Goal: Task Accomplishment & Management: Manage account settings

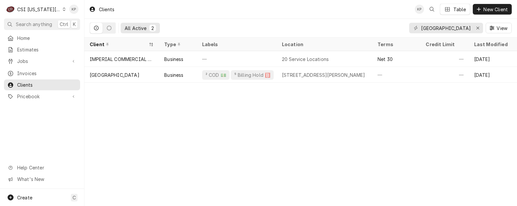
click at [63, 10] on icon "Dynamic Content Wrapper" at bounding box center [64, 9] width 3 height 3
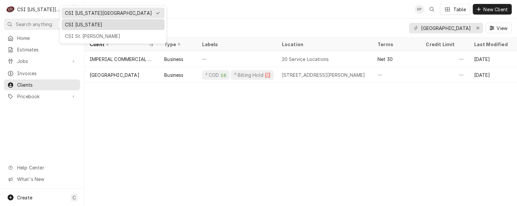
click at [70, 23] on div "CSI [US_STATE]" at bounding box center [113, 24] width 96 height 7
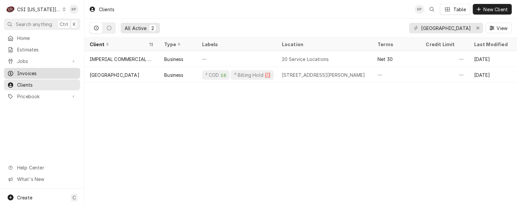
click at [31, 71] on span "Invoices" at bounding box center [47, 73] width 60 height 7
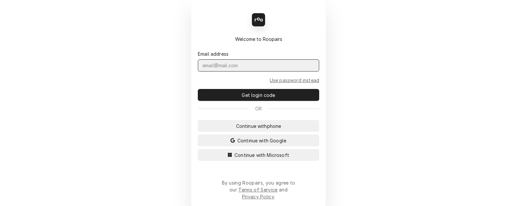
click at [206, 72] on input "Dynamic Content Wrapper" at bounding box center [258, 65] width 121 height 12
type input "KYM.PARSON@CSI1.COM"
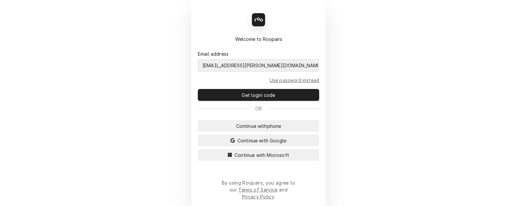
click at [198, 149] on button "Continue with Microsoft" at bounding box center [258, 155] width 121 height 12
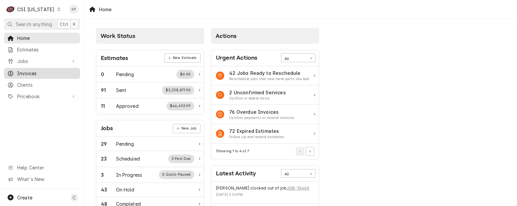
click at [44, 71] on span "Invoices" at bounding box center [47, 73] width 60 height 7
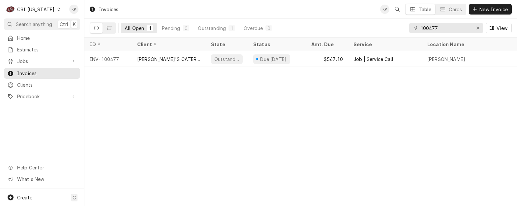
click at [478, 26] on icon "Erase input" at bounding box center [478, 28] width 4 height 5
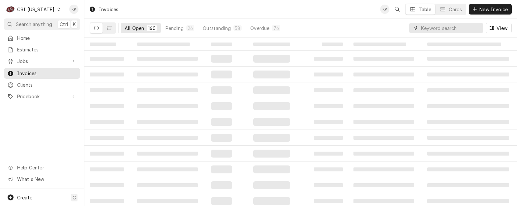
paste input "100538"
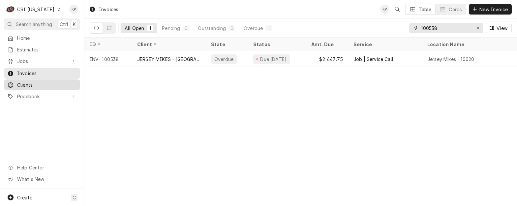
type input "100538"
click at [22, 82] on span "Clients" at bounding box center [47, 84] width 60 height 7
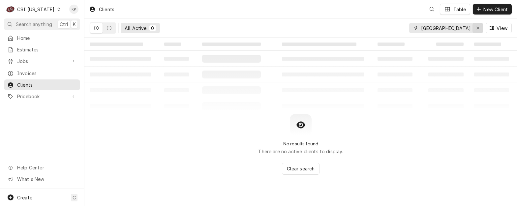
click at [479, 26] on icon "Erase input" at bounding box center [478, 28] width 4 height 5
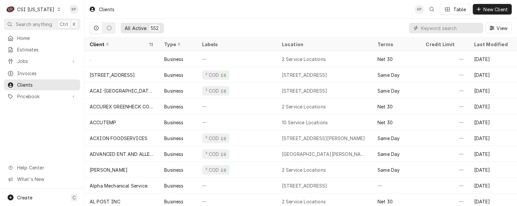
click at [440, 31] on input "Dynamic Content Wrapper" at bounding box center [450, 28] width 59 height 11
paste input "JERSEY MIKES - [GEOGRAPHIC_DATA]"
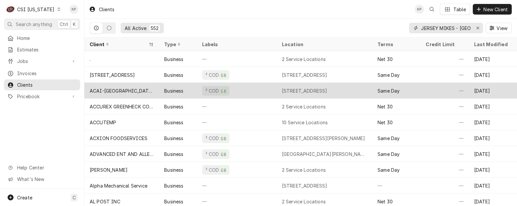
scroll to position [0, 31]
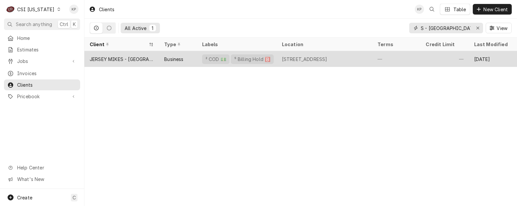
type input "JERSEY MIKES - [GEOGRAPHIC_DATA]"
click at [109, 58] on div "JERSEY MIKES - [GEOGRAPHIC_DATA]" at bounding box center [122, 59] width 64 height 7
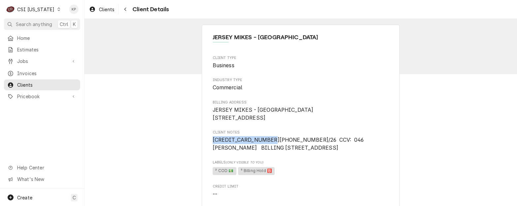
drag, startPoint x: 211, startPoint y: 148, endPoint x: 263, endPoint y: 148, distance: 51.8
click at [263, 148] on span "[CREDIT_CARD_NUMBER][PHONE_NUMBER]/26 CCV: 046 [PERSON_NAME] BILLING [STREET_AD…" at bounding box center [290, 144] width 154 height 14
copy span "4246 3153 0801 6987"
click at [327, 165] on span "Labels (Only Visible to You)" at bounding box center [301, 162] width 176 height 5
click at [347, 152] on span "[CREDIT_CARD_NUMBER][PHONE_NUMBER]/26 CCV: 046 [PERSON_NAME] BILLING [STREET_AD…" at bounding box center [301, 143] width 176 height 15
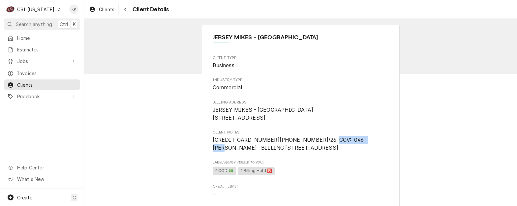
drag, startPoint x: 313, startPoint y: 148, endPoint x: 358, endPoint y: 148, distance: 44.8
click at [358, 148] on span "[CREDIT_CARD_NUMBER][PHONE_NUMBER]/26 CCV: 046 [PERSON_NAME] BILLING [STREET_AD…" at bounding box center [290, 144] width 154 height 14
drag, startPoint x: 358, startPoint y: 148, endPoint x: 350, endPoint y: 147, distance: 7.9
copy span "BRIAN K BECKER"
click at [338, 165] on span "Labels (Only Visible to You)" at bounding box center [301, 162] width 176 height 5
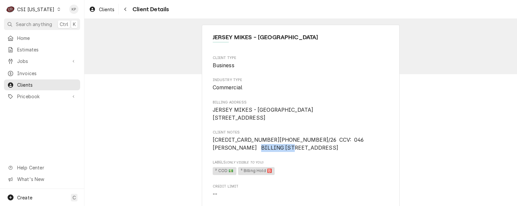
drag, startPoint x: 213, startPoint y: 154, endPoint x: 249, endPoint y: 155, distance: 36.3
click at [249, 151] on span "[CREDIT_CARD_NUMBER][PHONE_NUMBER]/26 CCV: 046 [PERSON_NAME] BILLING [STREET_AD…" at bounding box center [290, 144] width 154 height 14
drag, startPoint x: 253, startPoint y: 155, endPoint x: 209, endPoint y: 157, distance: 43.9
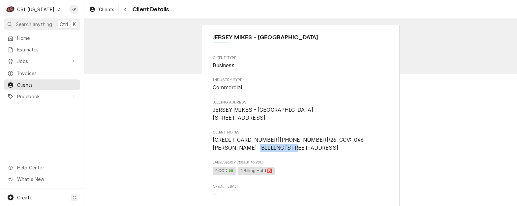
drag, startPoint x: 209, startPoint y: 157, endPoint x: 218, endPoint y: 155, distance: 9.8
copy span "3300 KNOW AVE"
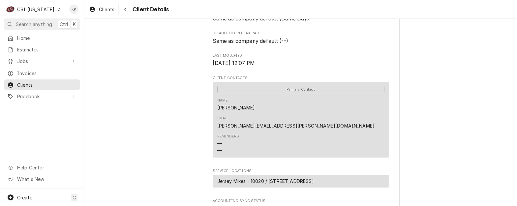
scroll to position [297, 0]
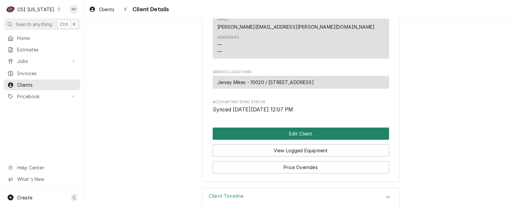
click at [257, 128] on button "Edit Client" at bounding box center [301, 134] width 176 height 12
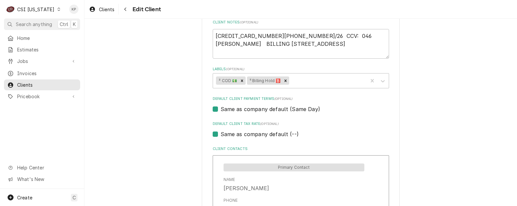
scroll to position [363, 0]
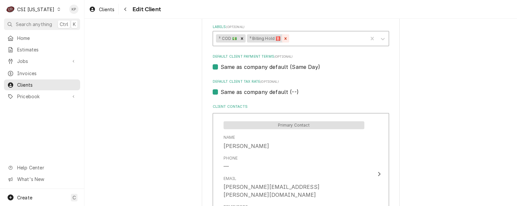
click at [283, 38] on icon "Remove ⁵ Billing Hold 🅱️" at bounding box center [285, 38] width 5 height 5
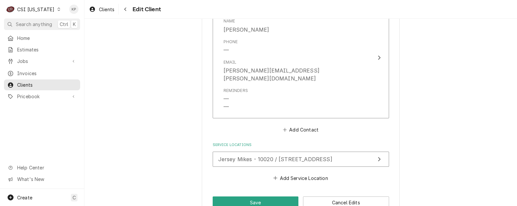
scroll to position [488, 0]
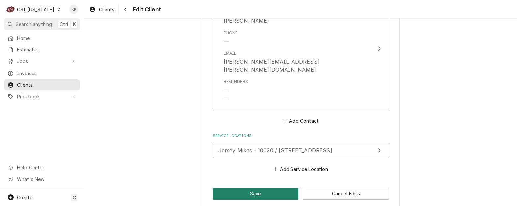
click at [256, 188] on button "Save" at bounding box center [256, 194] width 86 height 12
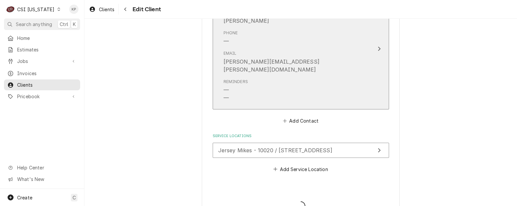
type textarea "x"
